Goal: Task Accomplishment & Management: Complete application form

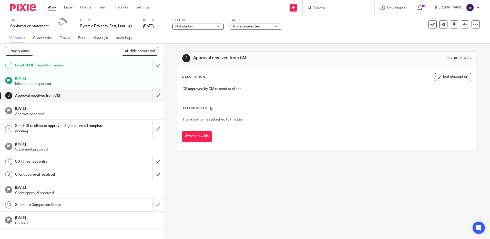
click at [324, 10] on input "Search" at bounding box center [336, 8] width 46 height 5
type input "cwb"
click button "submit" at bounding box center [0, 0] width 0 height 0
click at [334, 22] on link at bounding box center [355, 22] width 87 height 12
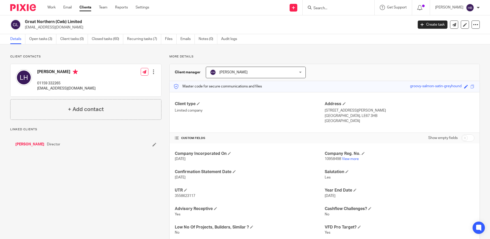
click at [42, 39] on link "Open tasks (3)" at bounding box center [42, 39] width 27 height 10
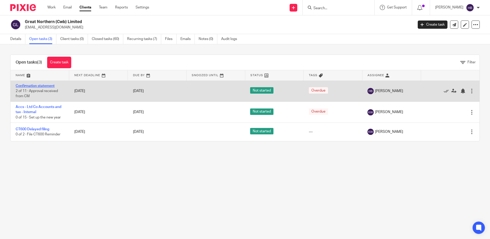
click at [44, 86] on link "Confirmation statement" at bounding box center [35, 86] width 39 height 4
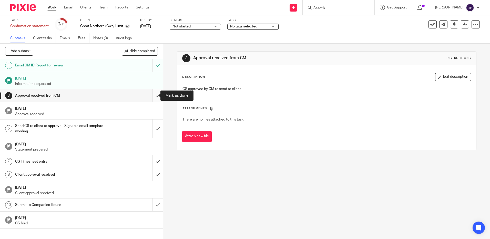
click at [152, 95] on input "submit" at bounding box center [81, 95] width 163 height 13
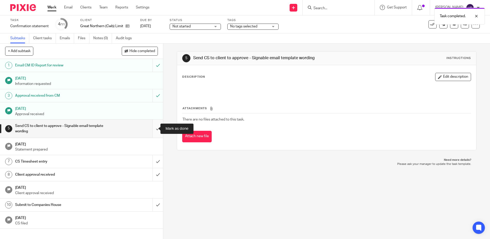
click at [152, 127] on input "submit" at bounding box center [81, 128] width 163 height 18
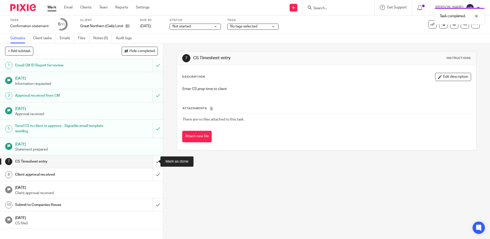
click at [152, 161] on input "submit" at bounding box center [81, 161] width 163 height 13
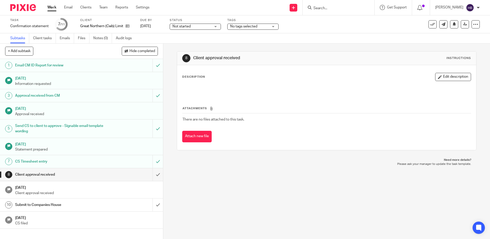
click at [322, 8] on input "Search" at bounding box center [336, 8] width 46 height 5
type input "pegaso"
click button "submit" at bounding box center [0, 0] width 0 height 0
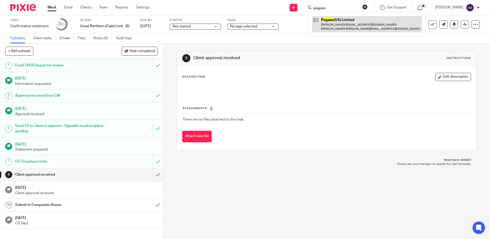
click at [336, 19] on link at bounding box center [367, 24] width 110 height 16
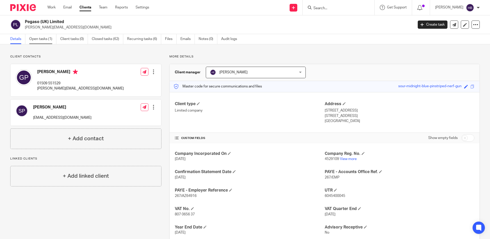
click at [42, 39] on link "Open tasks (1)" at bounding box center [42, 39] width 27 height 10
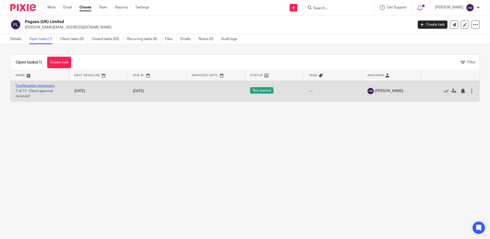
click at [46, 85] on link "Confirmation statement" at bounding box center [35, 86] width 39 height 4
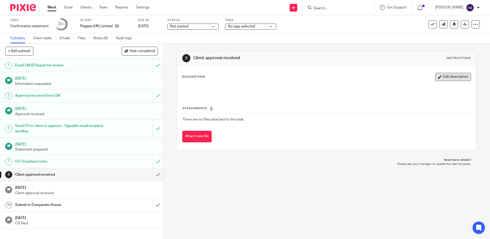
click at [446, 76] on button "Edit description" at bounding box center [453, 77] width 36 height 8
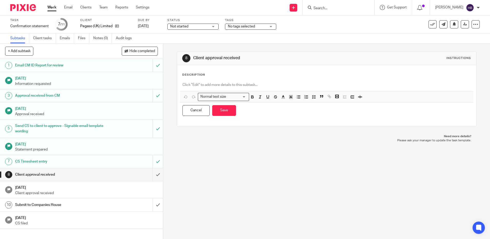
click at [194, 84] on p at bounding box center [326, 84] width 288 height 5
click at [222, 110] on button "Save" at bounding box center [224, 110] width 24 height 11
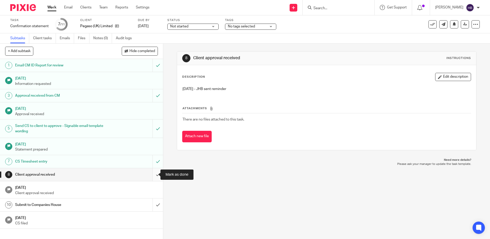
click at [151, 174] on input "submit" at bounding box center [81, 174] width 163 height 13
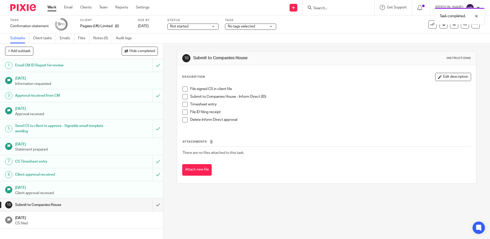
click at [183, 90] on span at bounding box center [184, 88] width 5 height 5
click at [184, 97] on span at bounding box center [184, 96] width 5 height 5
click at [184, 104] on span at bounding box center [184, 104] width 5 height 5
click at [183, 112] on span at bounding box center [184, 111] width 5 height 5
click at [185, 118] on span at bounding box center [184, 119] width 5 height 5
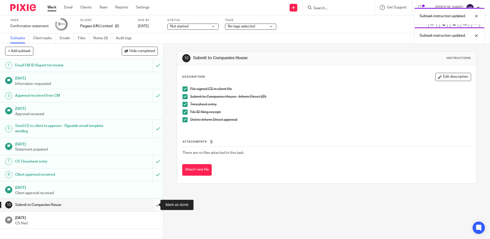
click at [153, 203] on input "submit" at bounding box center [81, 204] width 163 height 13
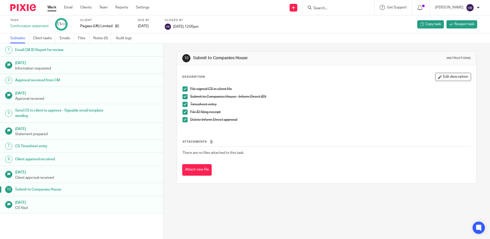
click at [182, 112] on span at bounding box center [184, 111] width 5 height 5
click at [182, 120] on span at bounding box center [184, 119] width 5 height 5
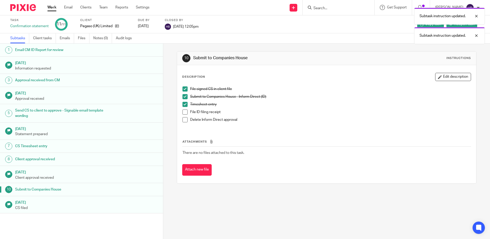
click at [184, 103] on span at bounding box center [184, 104] width 5 height 5
click at [184, 96] on span at bounding box center [184, 96] width 5 height 5
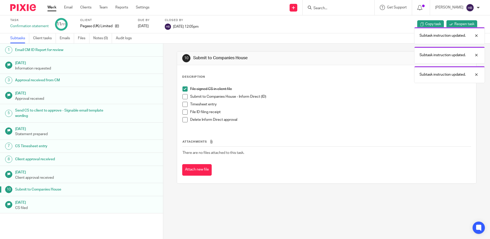
click at [184, 89] on span at bounding box center [184, 88] width 5 height 5
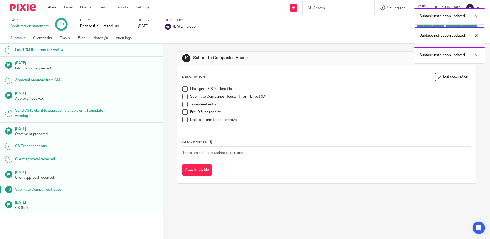
click at [61, 186] on h1 "Submit to Companies House" at bounding box center [62, 190] width 95 height 8
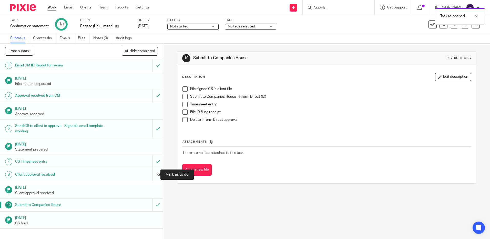
click at [152, 175] on input "submit" at bounding box center [81, 174] width 163 height 13
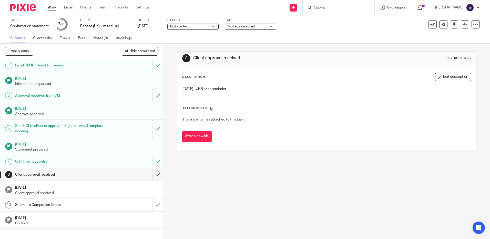
click at [339, 7] on input "Search" at bounding box center [336, 8] width 46 height 5
type input "cwb"
click at [341, 19] on link at bounding box center [355, 22] width 87 height 12
